Goal: Task Accomplishment & Management: Use online tool/utility

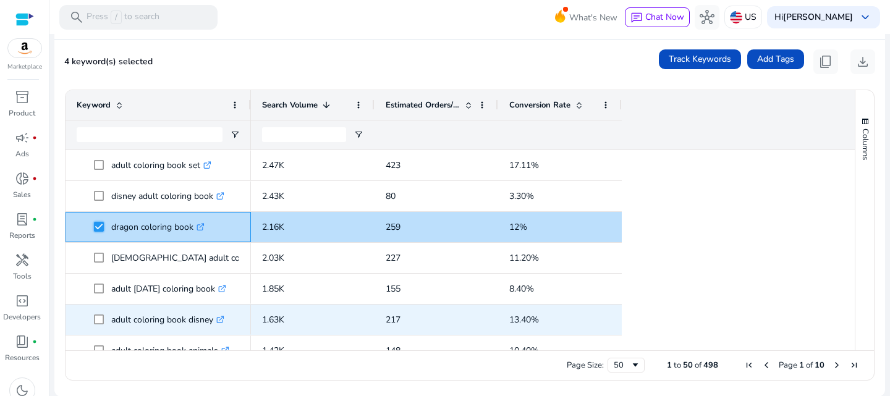
scroll to position [247, 0]
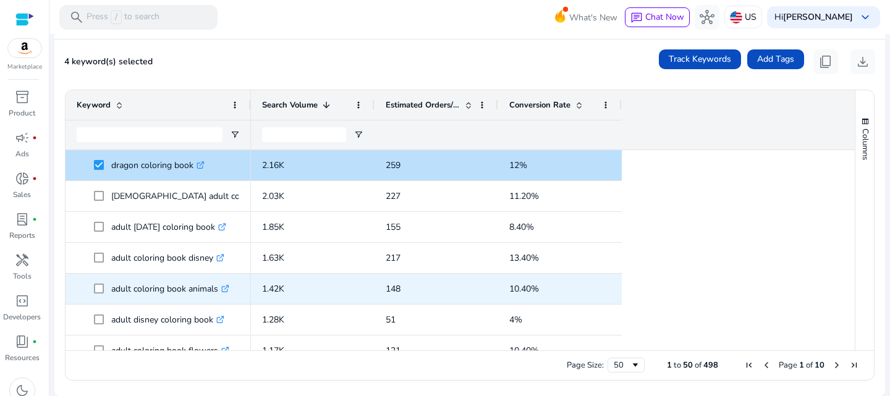
click at [101, 294] on span at bounding box center [102, 288] width 17 height 25
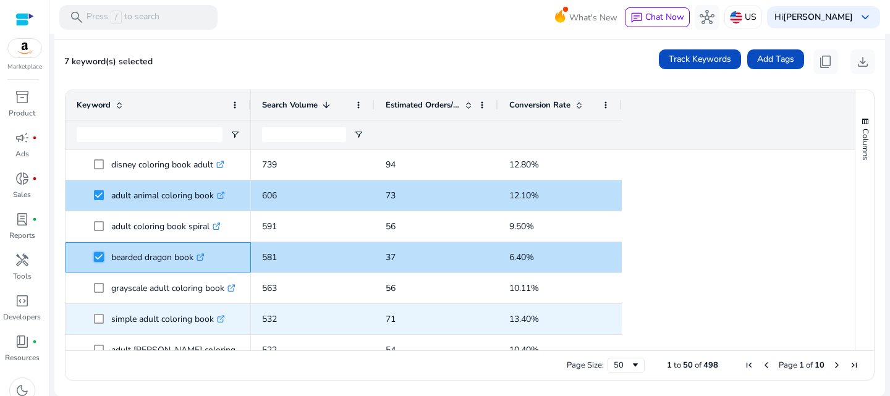
scroll to position [0, 0]
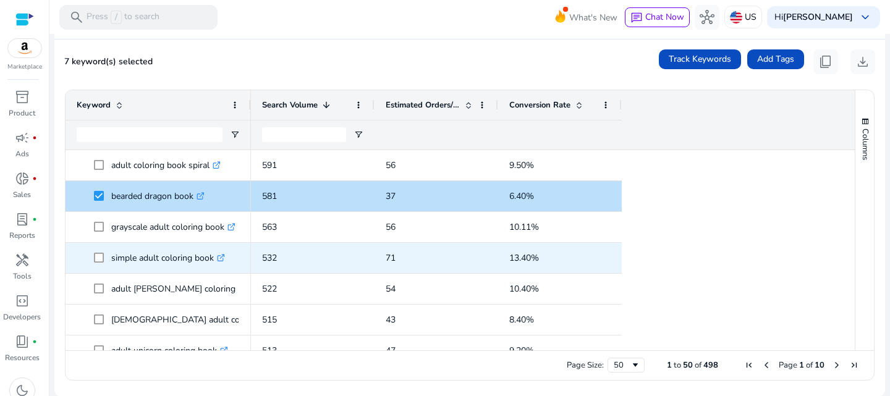
click at [103, 263] on span at bounding box center [102, 257] width 17 height 25
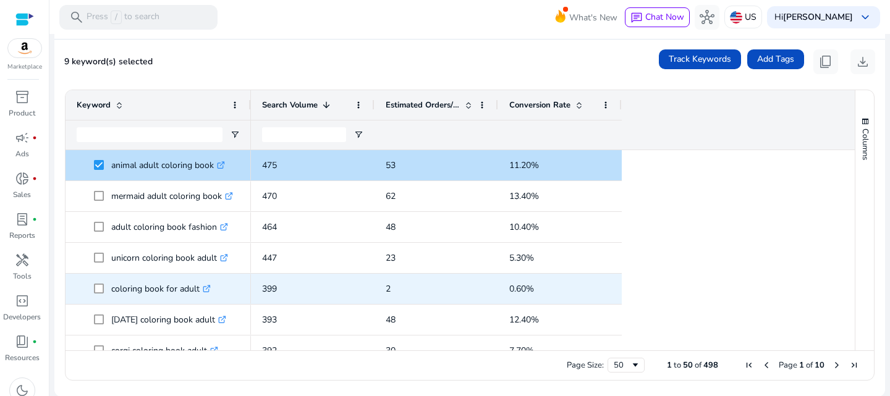
click at [105, 292] on span at bounding box center [102, 288] width 17 height 25
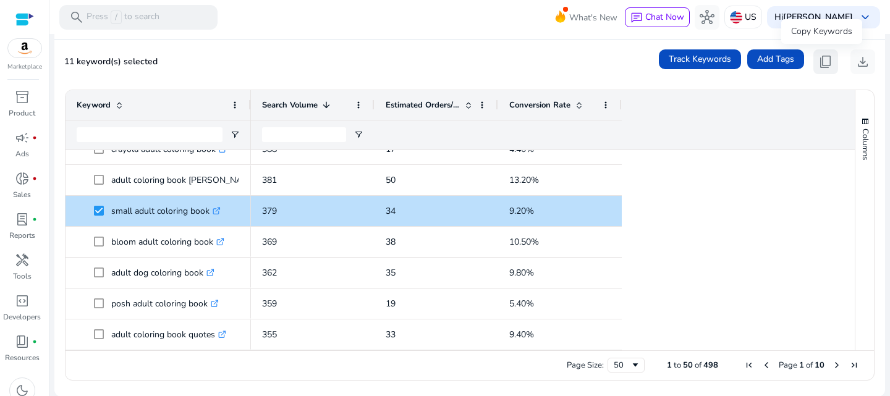
click at [824, 64] on span "content_copy" at bounding box center [825, 61] width 15 height 15
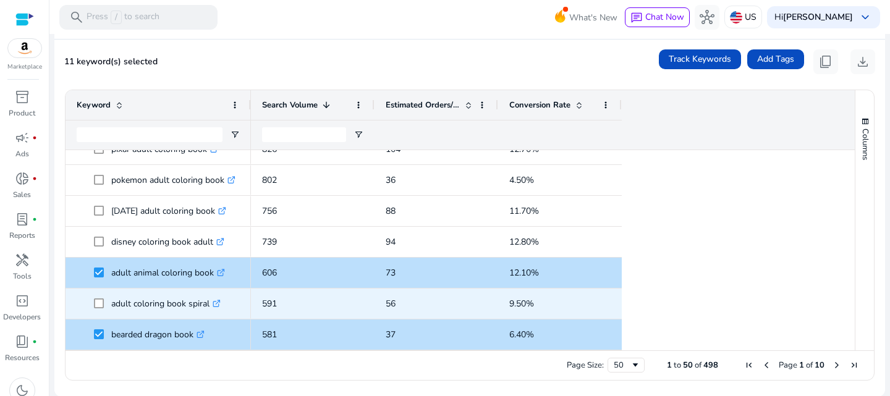
scroll to position [563, 0]
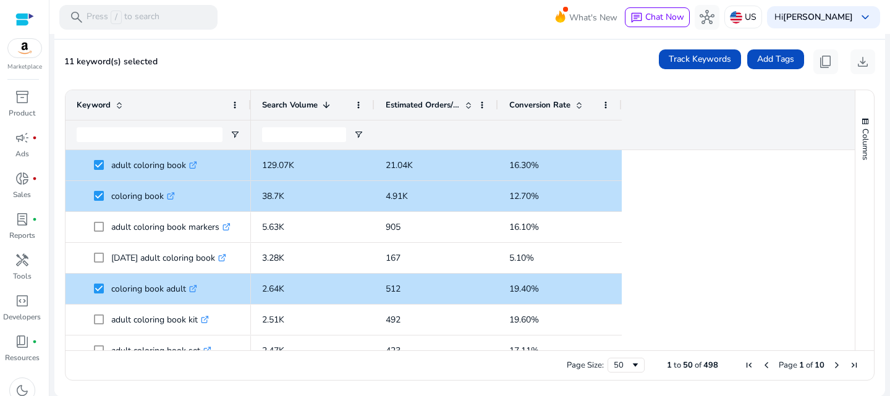
click at [472, 68] on div "11 keyword(s) selected Track Keywords Add Tags content_copy download" at bounding box center [469, 61] width 811 height 25
click at [535, 60] on div "11 keyword(s) selected Track Keywords Add Tags content_copy download" at bounding box center [469, 61] width 811 height 25
click at [254, 65] on div "11 keyword(s) selected Track Keywords Add Tags content_copy download" at bounding box center [469, 61] width 811 height 25
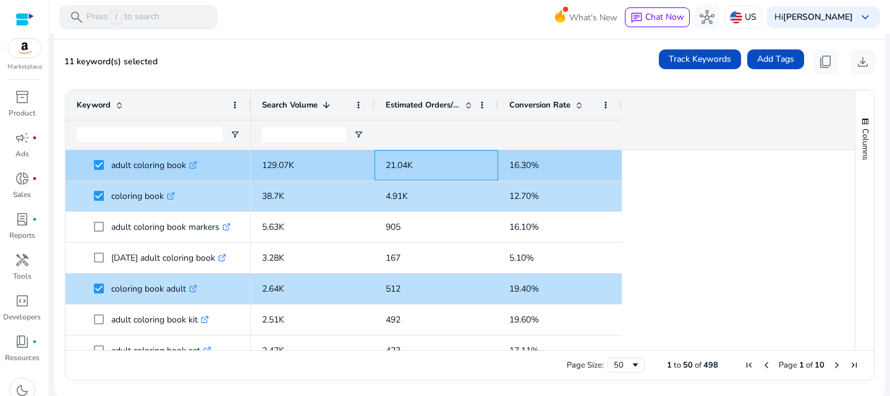
click at [416, 170] on span "21.04K" at bounding box center [436, 165] width 101 height 25
click at [167, 169] on p "adult coloring book .st0{fill:#2c8af8}" at bounding box center [154, 165] width 86 height 25
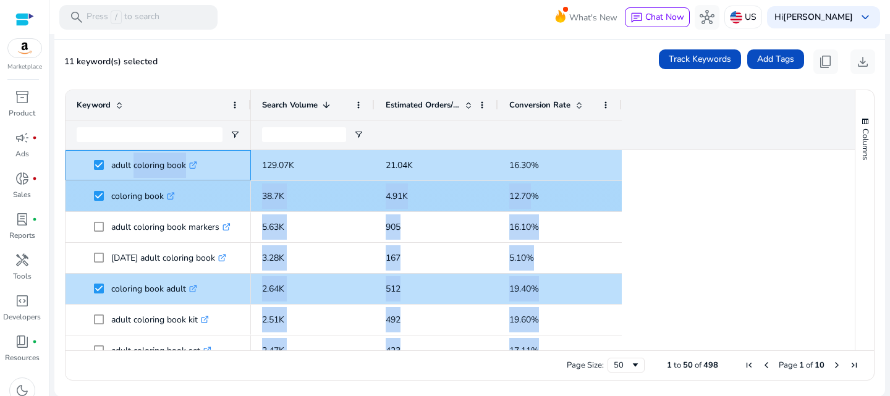
drag, startPoint x: 131, startPoint y: 168, endPoint x: 531, endPoint y: 188, distance: 400.4
click at [531, 188] on div "small adult coloring book .st0{fill:#2c8af8} adult coloring book kits .st0{fill…" at bounding box center [455, 250] width 778 height 200
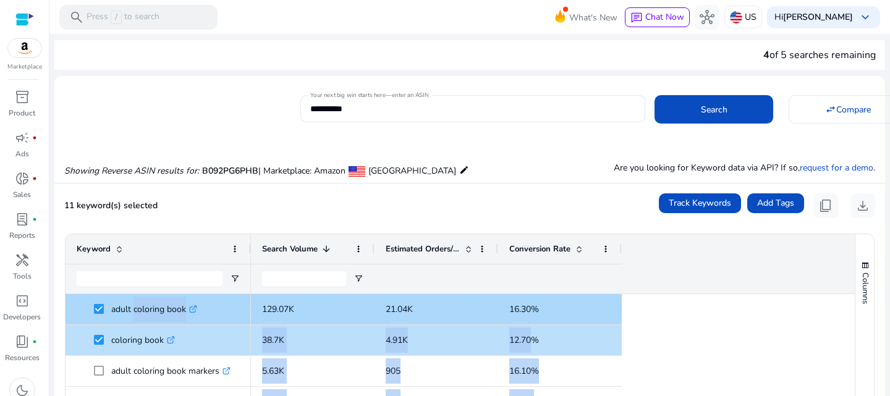
scroll to position [124, 0]
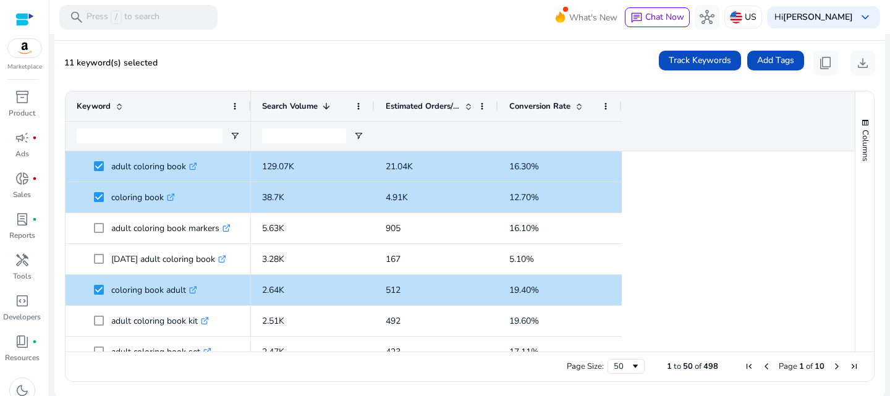
scroll to position [144, 0]
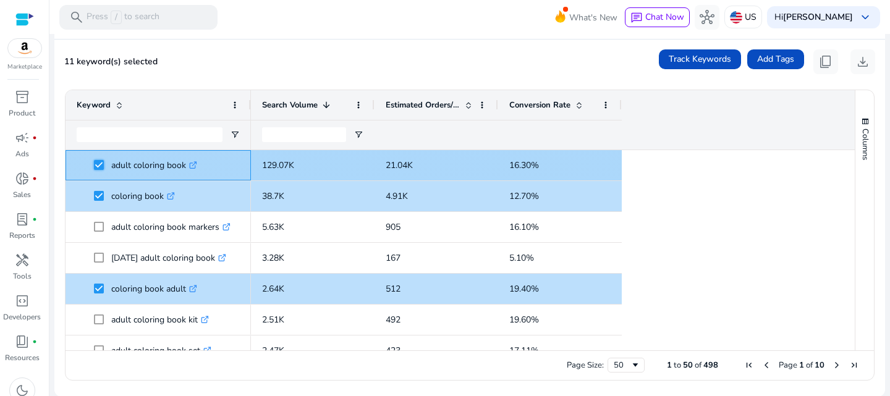
click at [488, 166] on div "adult coloring book kits .st0{fill:#2c8af8} adult coloring book [DATE] .st0{fil…" at bounding box center [455, 250] width 778 height 200
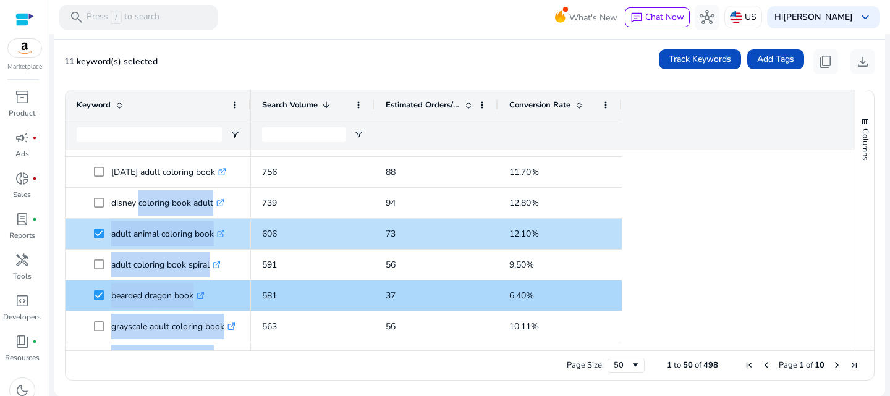
scroll to position [566, 0]
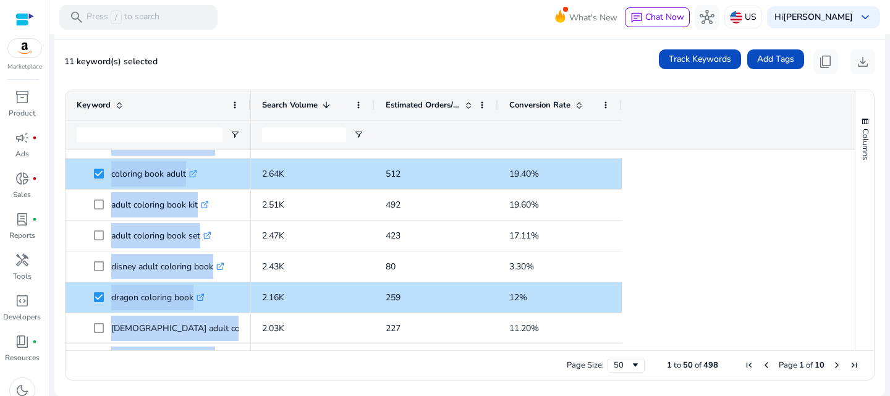
drag, startPoint x: 568, startPoint y: 163, endPoint x: 100, endPoint y: 145, distance: 468.2
click at [100, 145] on div "Keyword Search Volume 1 Estimated Orders/Month" at bounding box center [460, 220] width 789 height 260
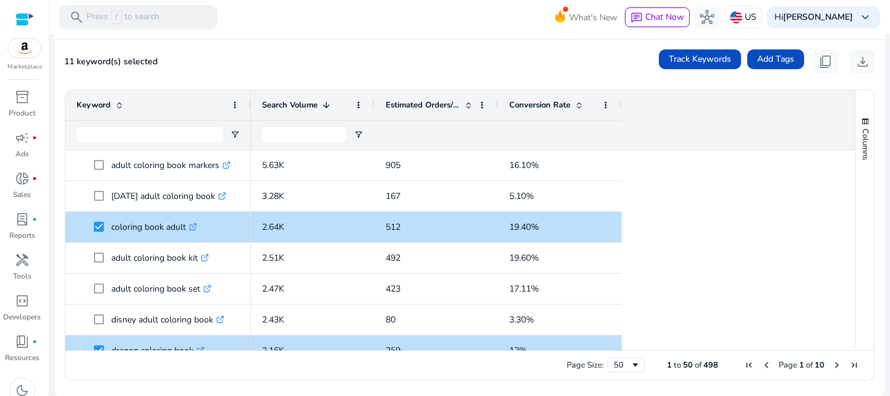
scroll to position [0, 0]
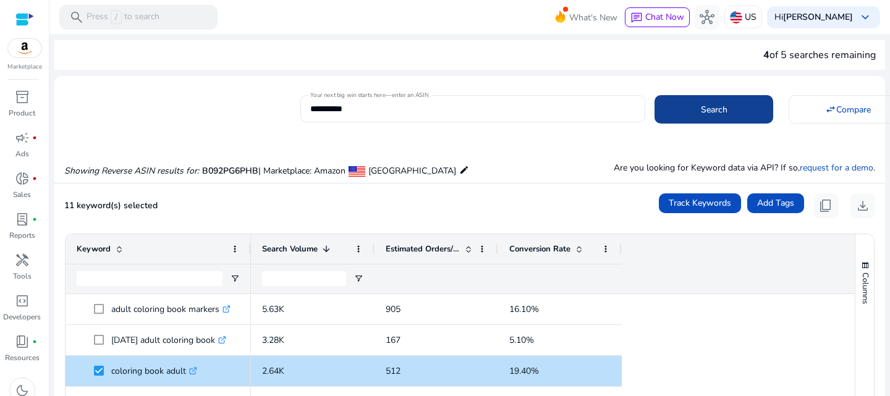
click at [673, 110] on span at bounding box center [714, 110] width 119 height 30
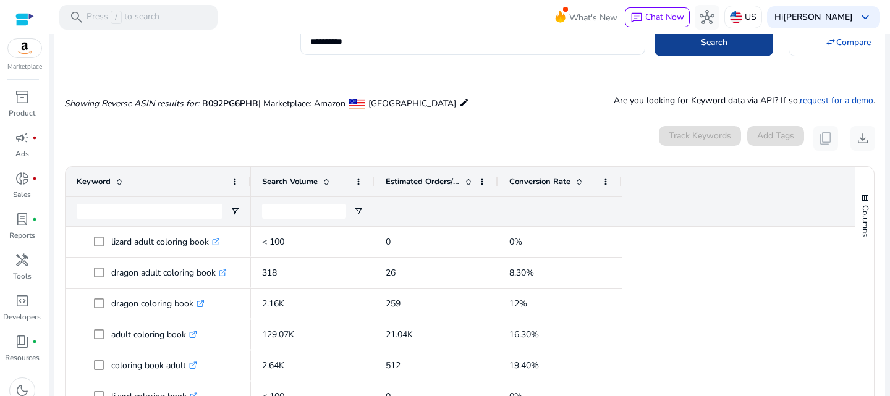
scroll to position [132, 0]
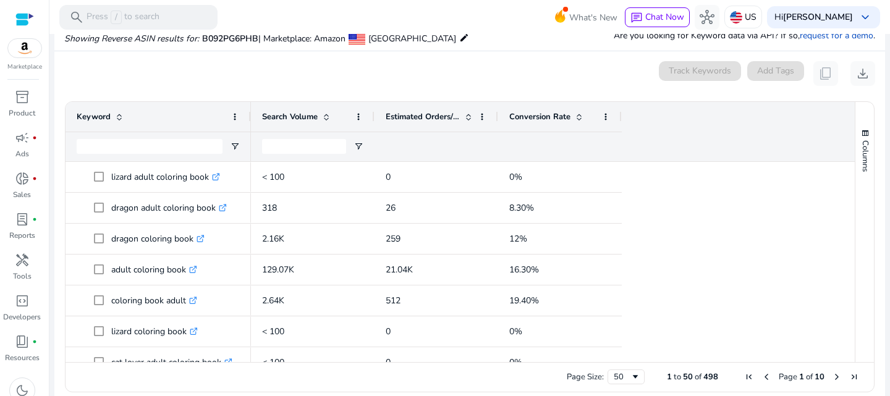
click at [326, 114] on span at bounding box center [326, 117] width 10 height 10
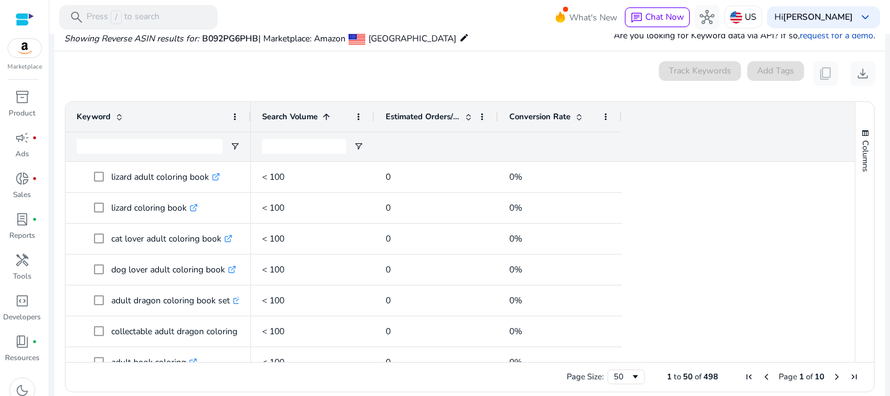
click at [326, 114] on span at bounding box center [326, 117] width 10 height 10
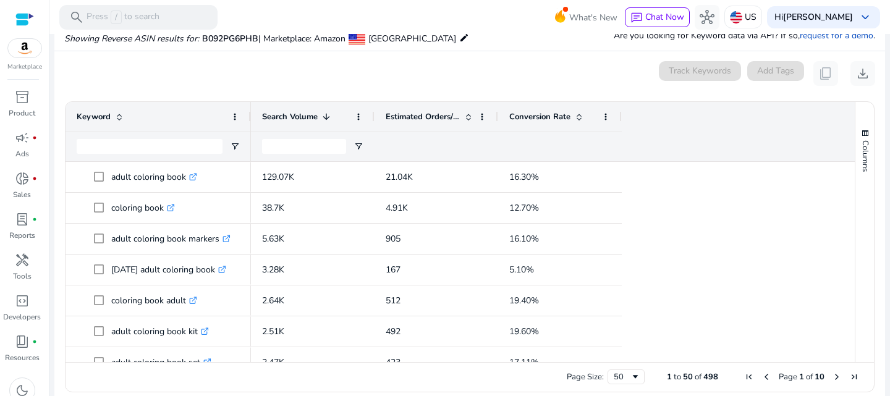
click at [326, 114] on span at bounding box center [326, 117] width 10 height 10
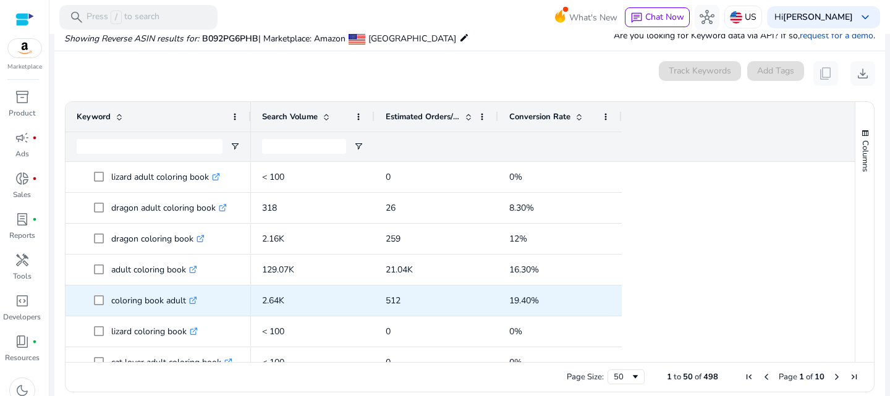
click at [196, 302] on icon at bounding box center [193, 301] width 6 height 6
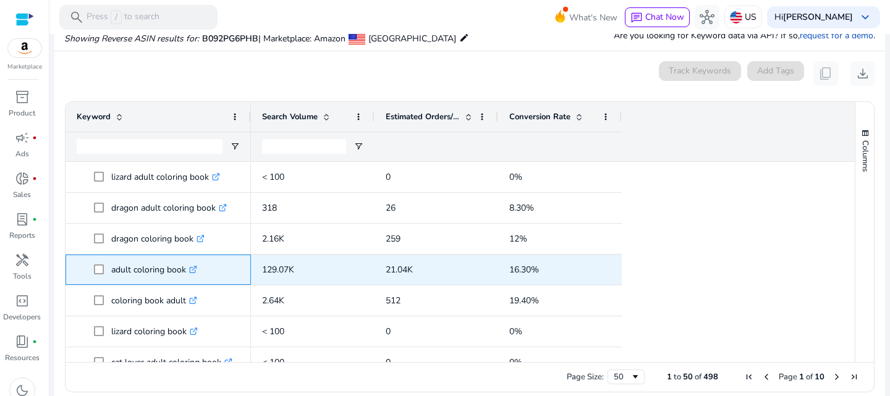
click at [174, 269] on p "adult coloring book .st0{fill:#2c8af8}" at bounding box center [154, 269] width 86 height 25
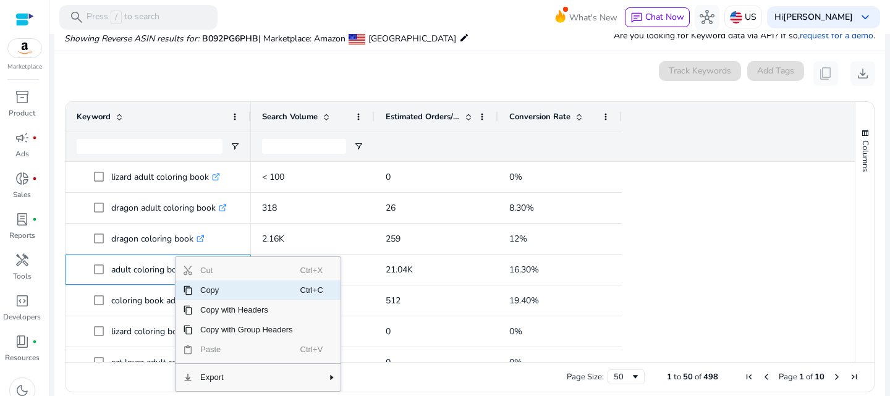
click at [214, 289] on span "Copy" at bounding box center [247, 291] width 108 height 20
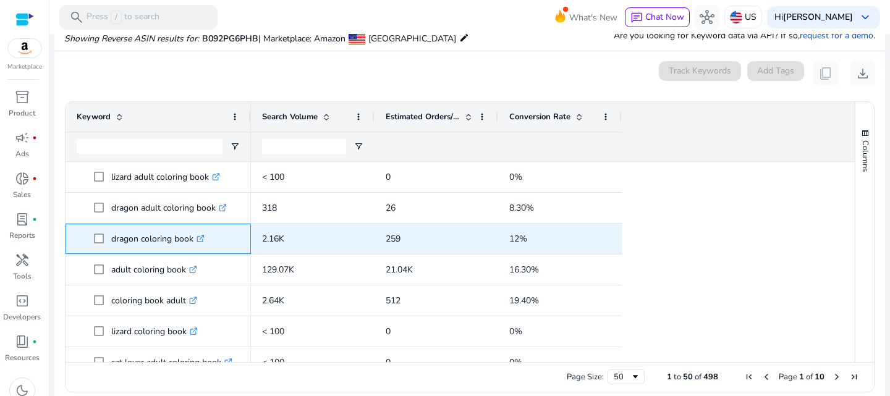
click at [167, 238] on p "dragon coloring book .st0{fill:#2c8af8}" at bounding box center [157, 238] width 93 height 25
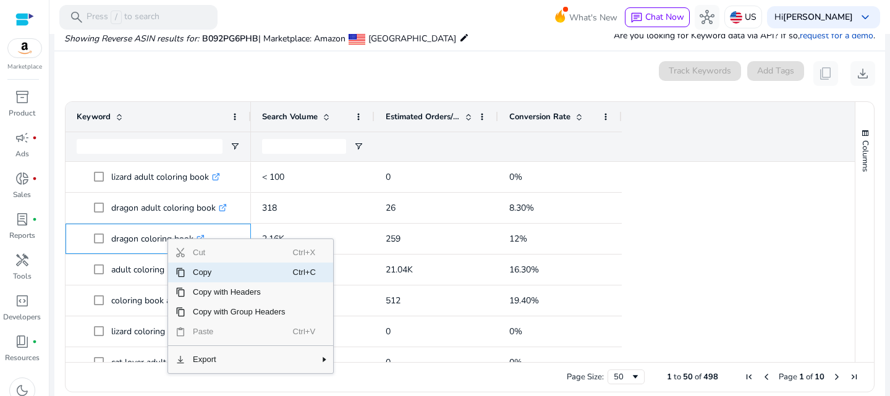
click at [211, 272] on span "Copy" at bounding box center [239, 273] width 108 height 20
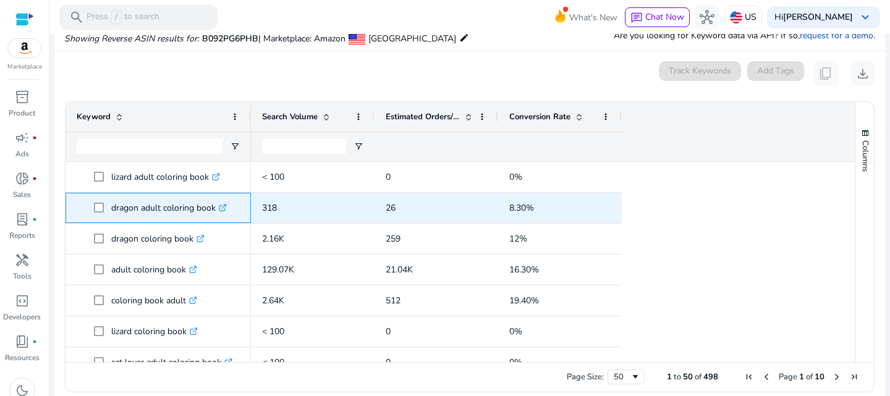
click at [152, 205] on p "dragon adult coloring book .st0{fill:#2c8af8}" at bounding box center [169, 207] width 116 height 25
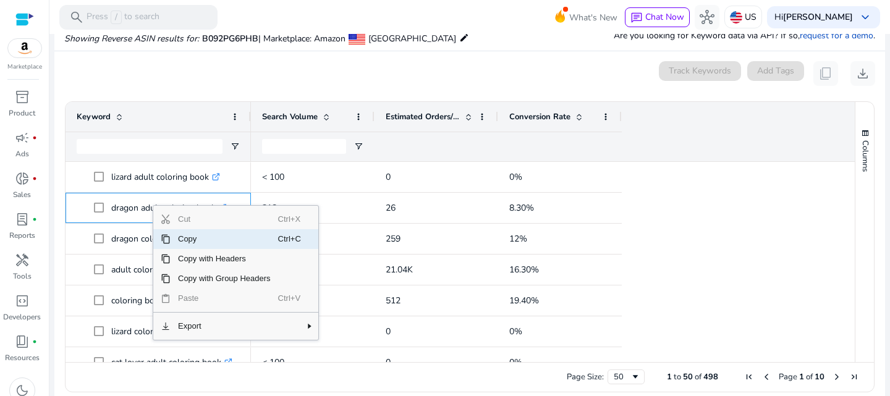
click at [203, 240] on span "Copy" at bounding box center [225, 239] width 108 height 20
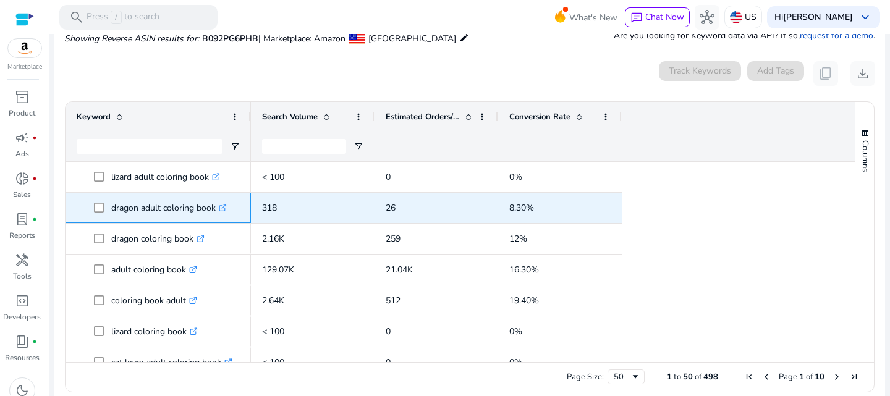
scroll to position [70, 0]
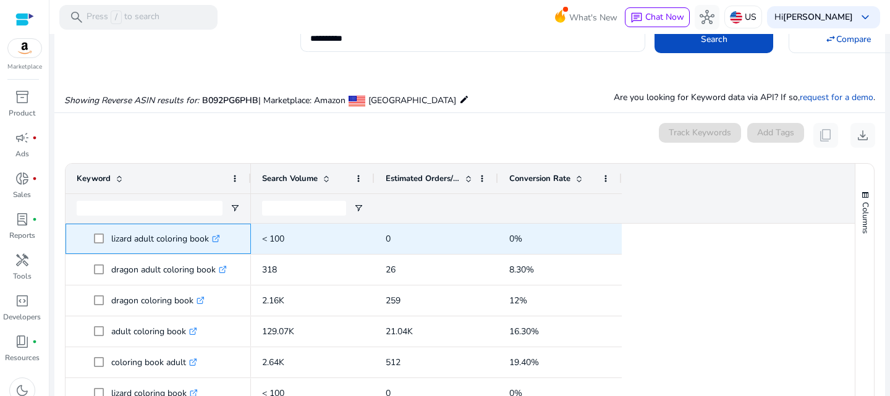
click at [156, 240] on p "lizard adult coloring book .st0{fill:#2c8af8}" at bounding box center [165, 238] width 109 height 25
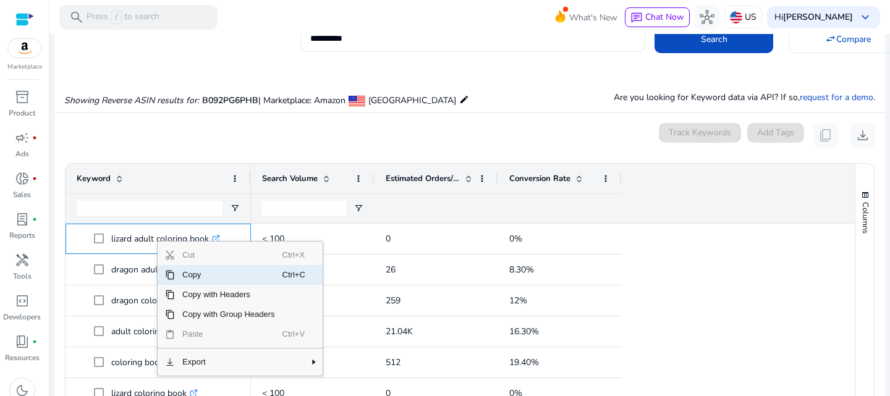
click at [200, 276] on span "Copy" at bounding box center [229, 275] width 108 height 20
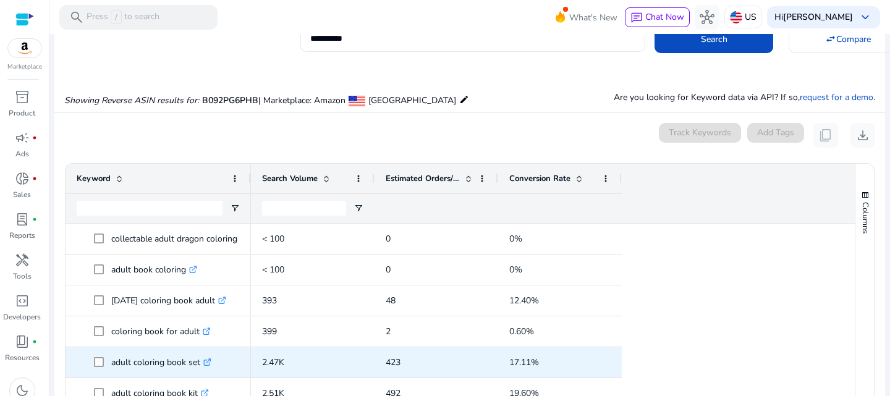
scroll to position [433, 0]
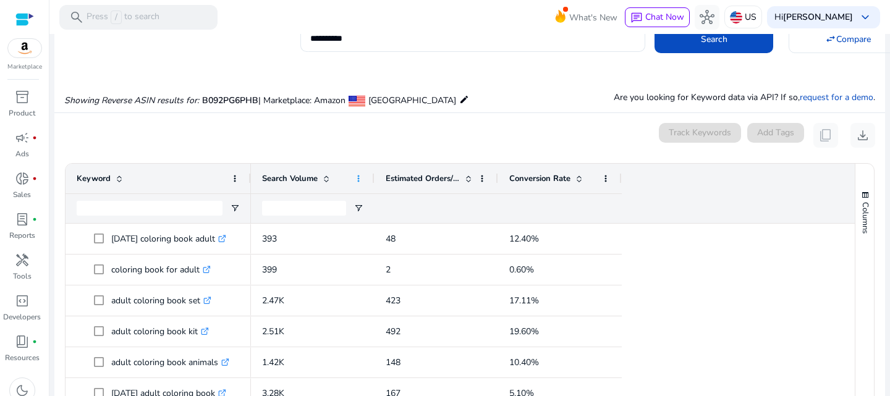
click at [356, 174] on span at bounding box center [359, 179] width 10 height 10
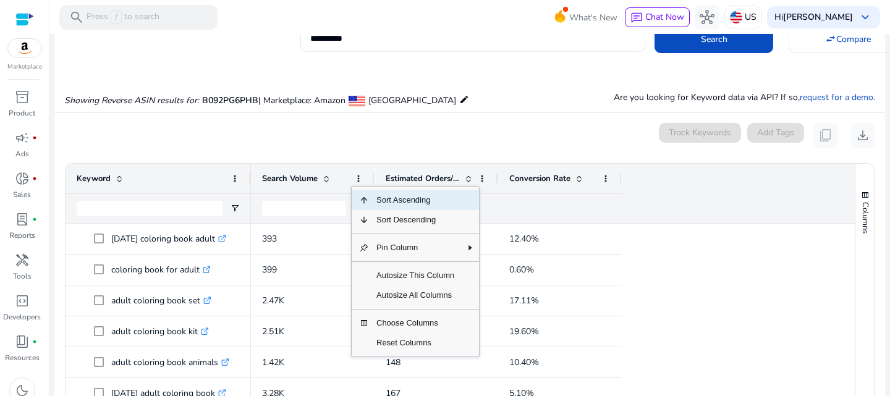
click at [326, 176] on span at bounding box center [326, 179] width 10 height 10
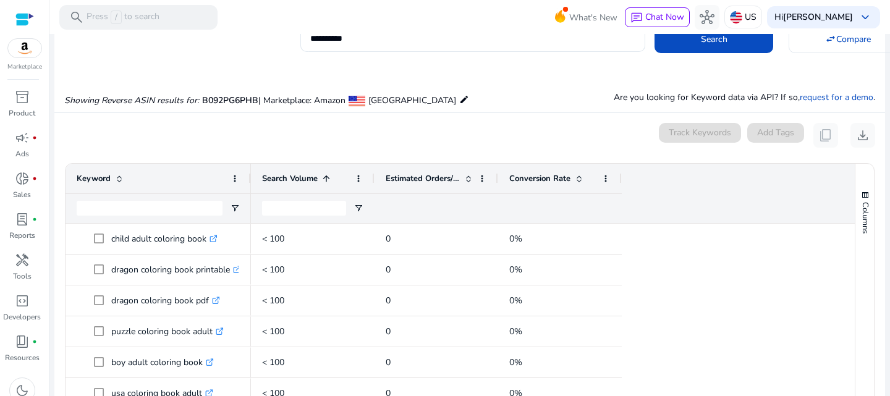
click at [326, 176] on span at bounding box center [326, 179] width 10 height 10
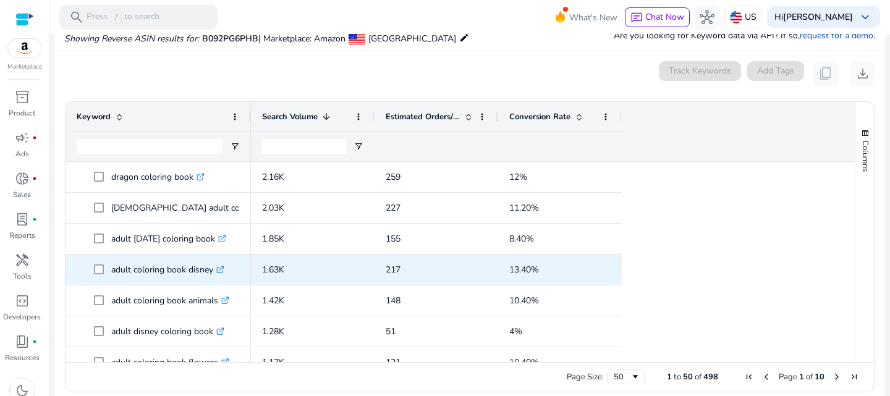
scroll to position [62, 0]
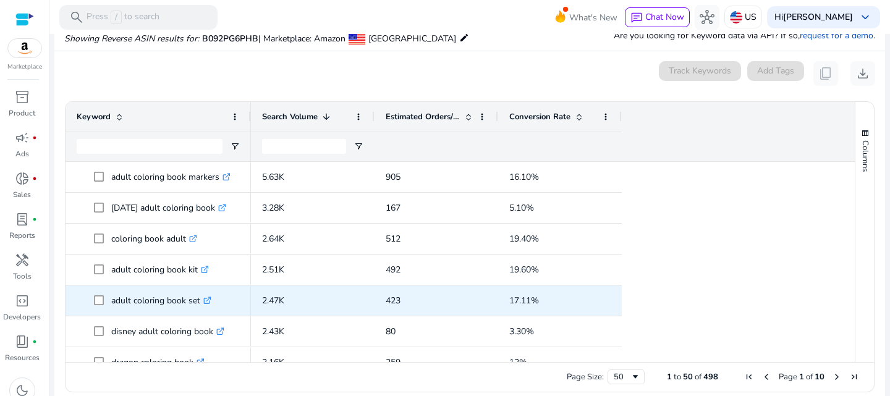
scroll to position [124, 0]
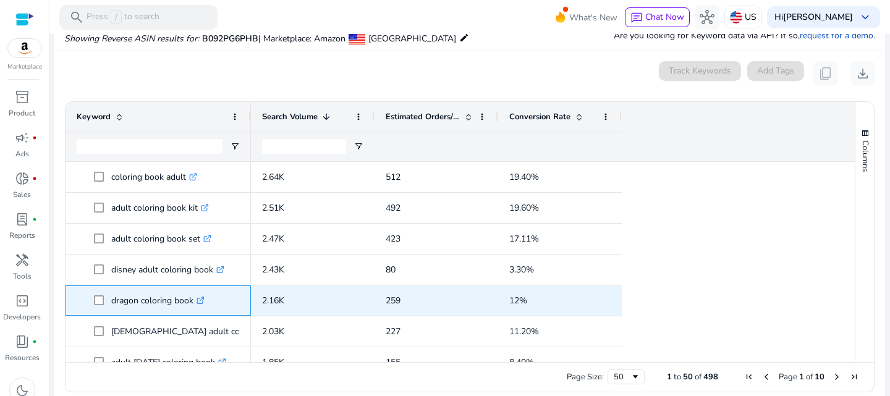
click at [145, 305] on p "dragon coloring book .st0{fill:#2c8af8}" at bounding box center [157, 300] width 93 height 25
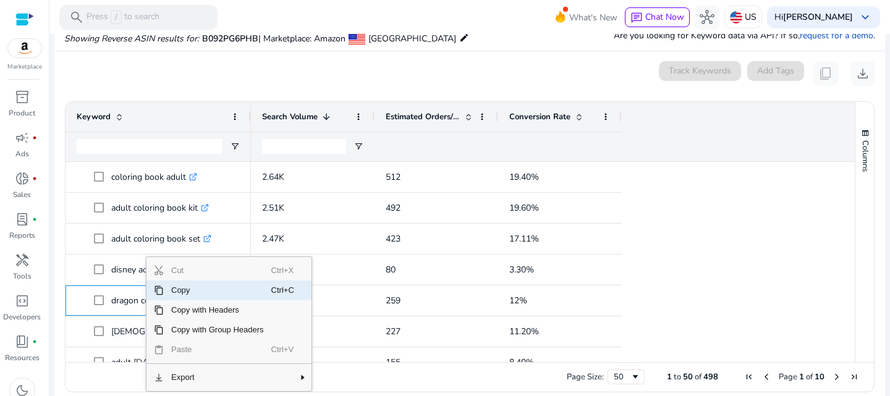
click at [191, 286] on span "Copy" at bounding box center [218, 291] width 108 height 20
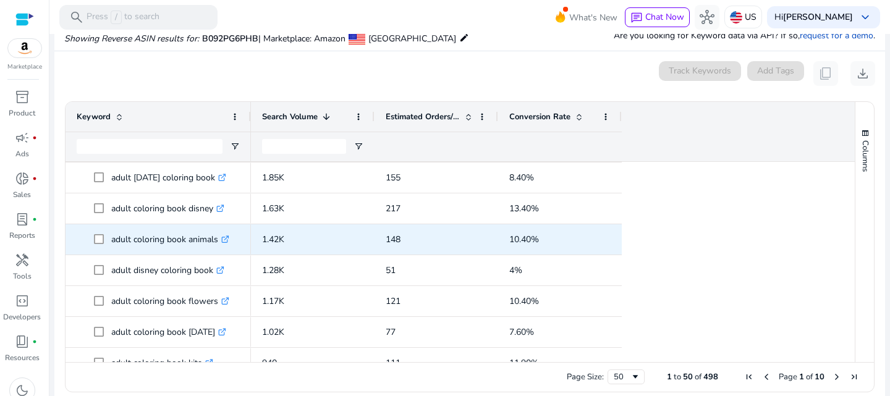
scroll to position [309, 0]
click at [165, 239] on p "adult coloring book animals .st0{fill:#2c8af8}" at bounding box center [170, 238] width 118 height 25
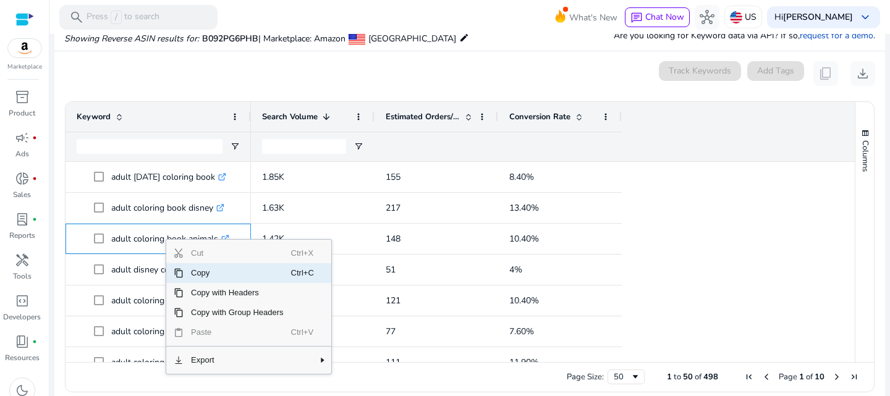
click at [197, 273] on span "Copy" at bounding box center [238, 273] width 108 height 20
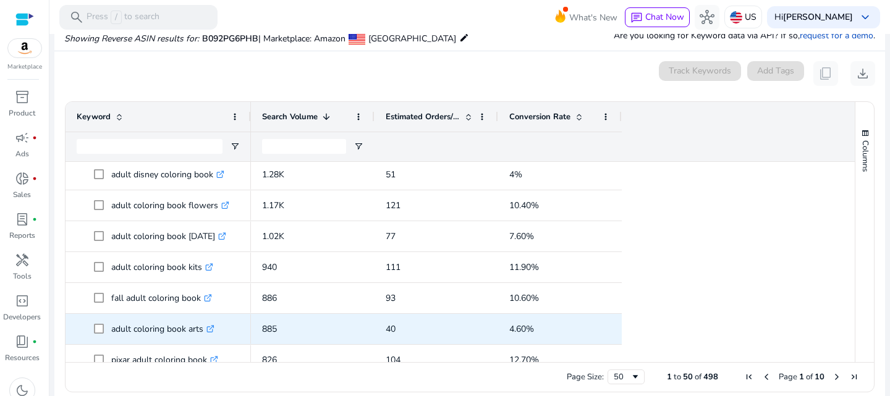
scroll to position [433, 0]
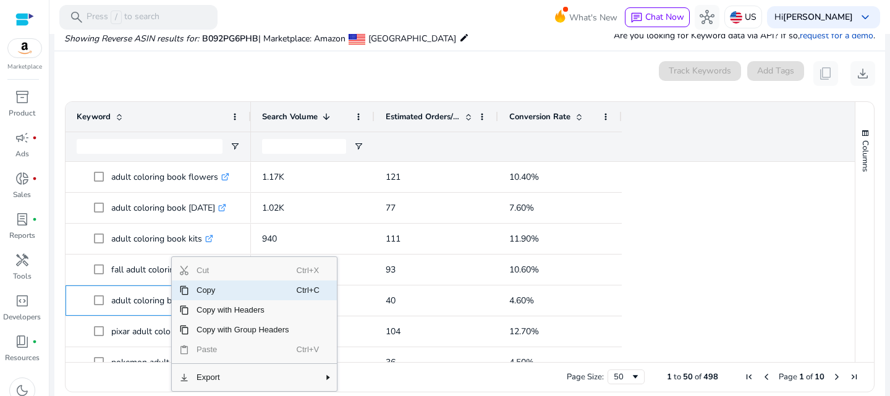
click at [211, 294] on span "Copy" at bounding box center [243, 291] width 108 height 20
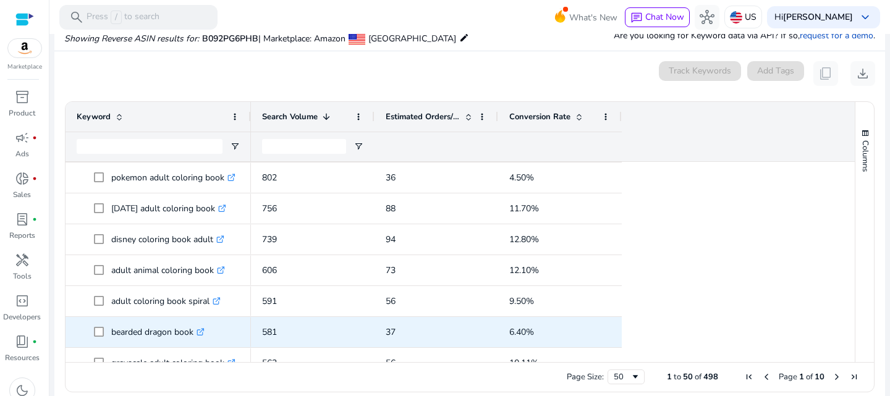
scroll to position [618, 0]
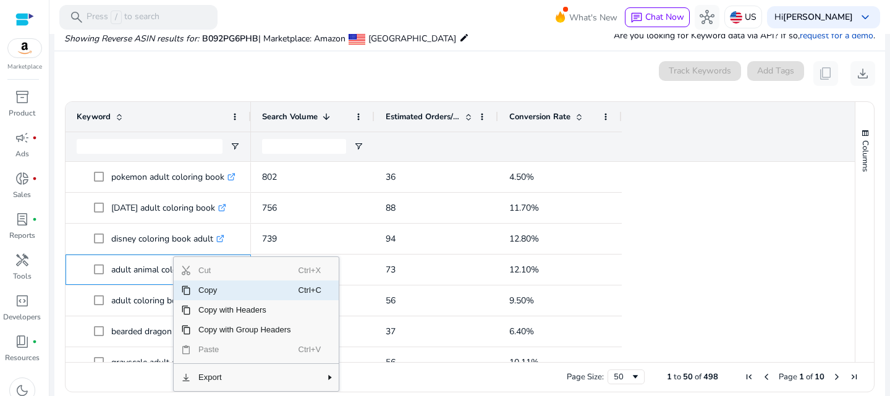
click at [224, 292] on span "Copy" at bounding box center [245, 291] width 108 height 20
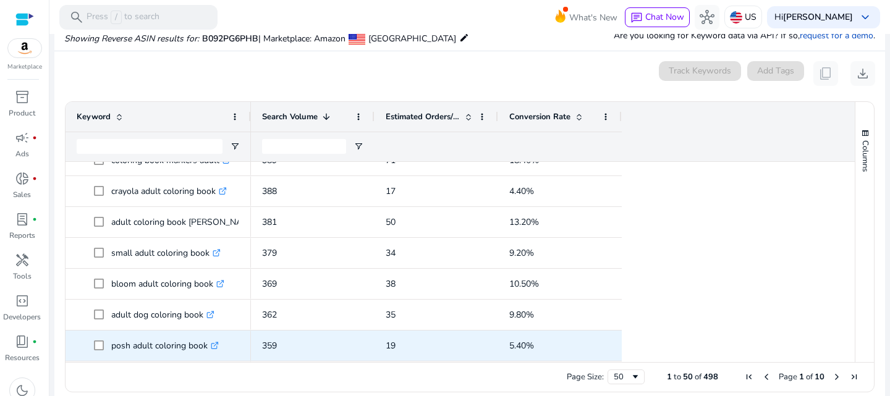
scroll to position [0, 0]
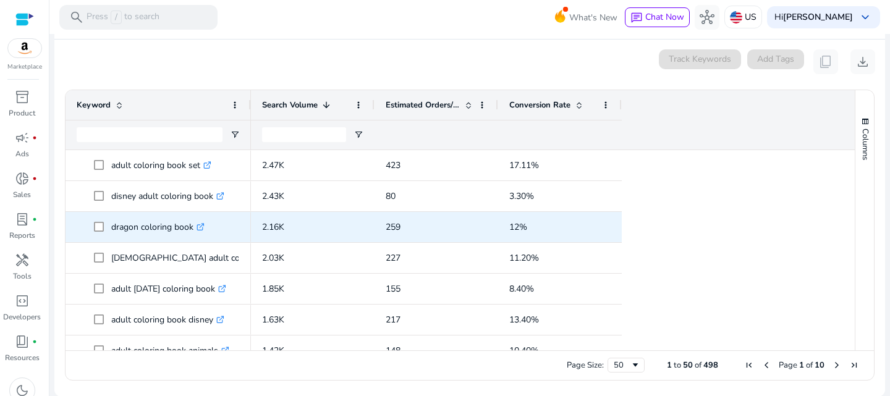
click at [190, 225] on p "dragon coloring book .st0{fill:#2c8af8}" at bounding box center [157, 226] width 93 height 25
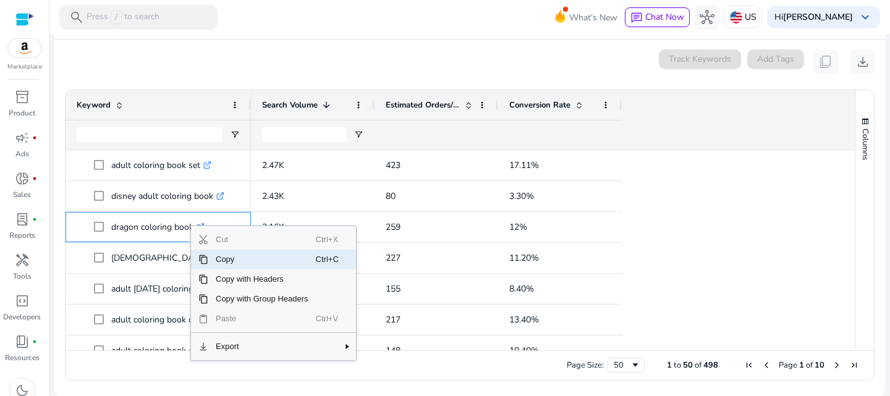
click at [235, 258] on span "Copy" at bounding box center [262, 260] width 108 height 20
